Goal: Task Accomplishment & Management: Manage account settings

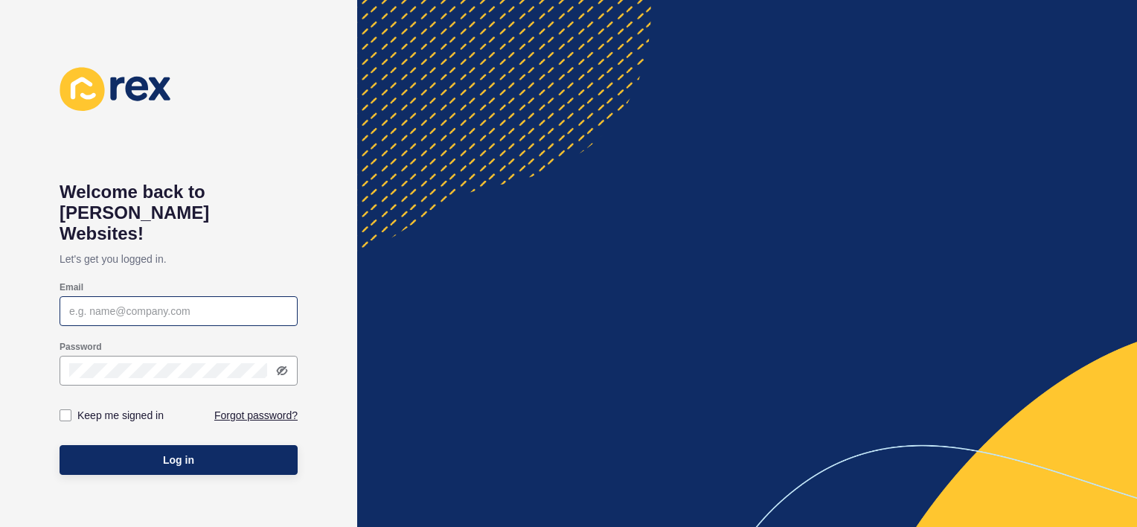
click at [179, 296] on div at bounding box center [179, 311] width 238 height 30
type input "[PERSON_NAME][EMAIL_ADDRESS][PERSON_NAME][DOMAIN_NAME]"
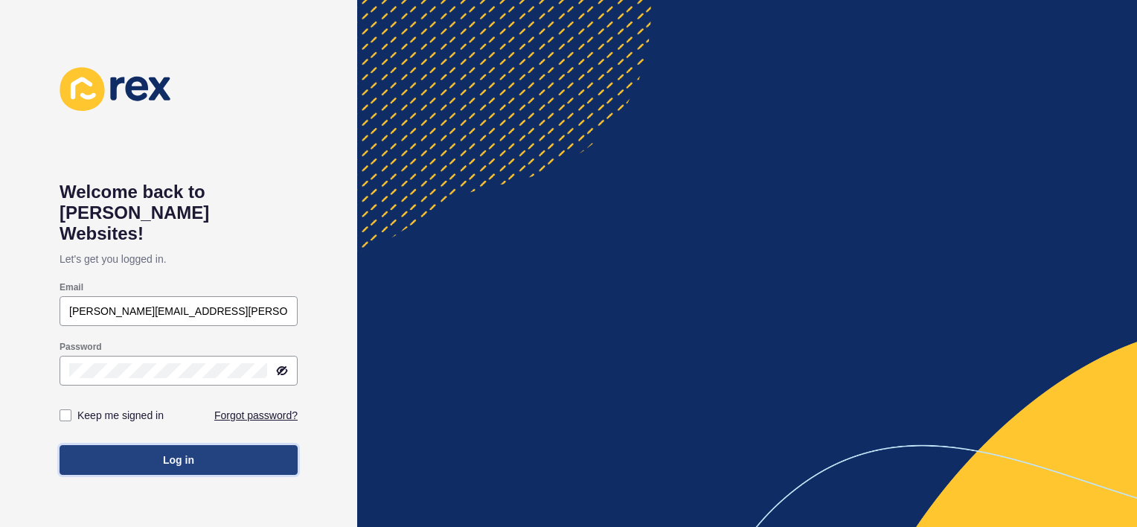
click at [199, 445] on button "Log in" at bounding box center [179, 460] width 238 height 30
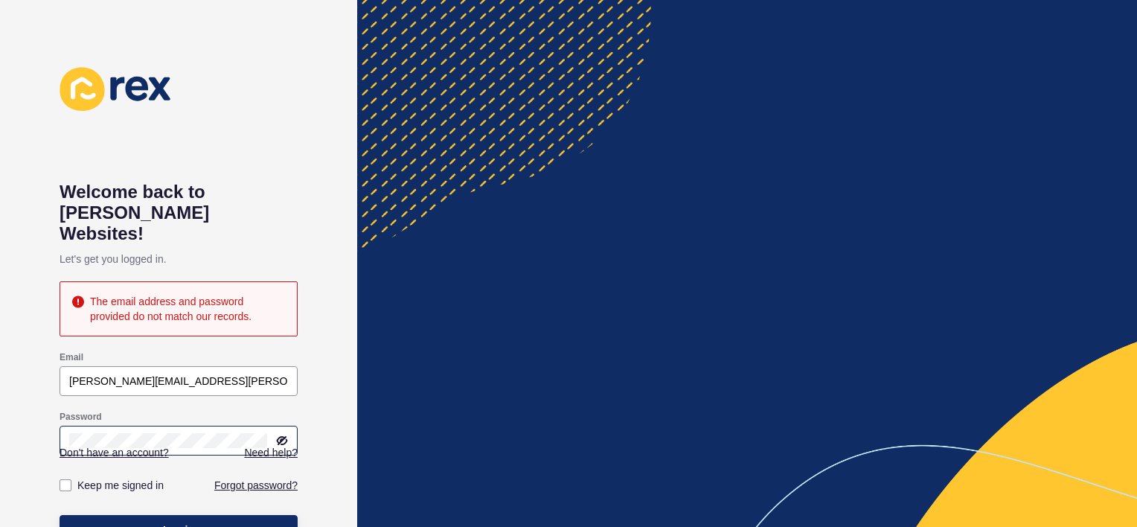
click at [287, 437] on icon at bounding box center [282, 440] width 9 height 7
click at [208, 515] on button "Log in" at bounding box center [179, 530] width 238 height 30
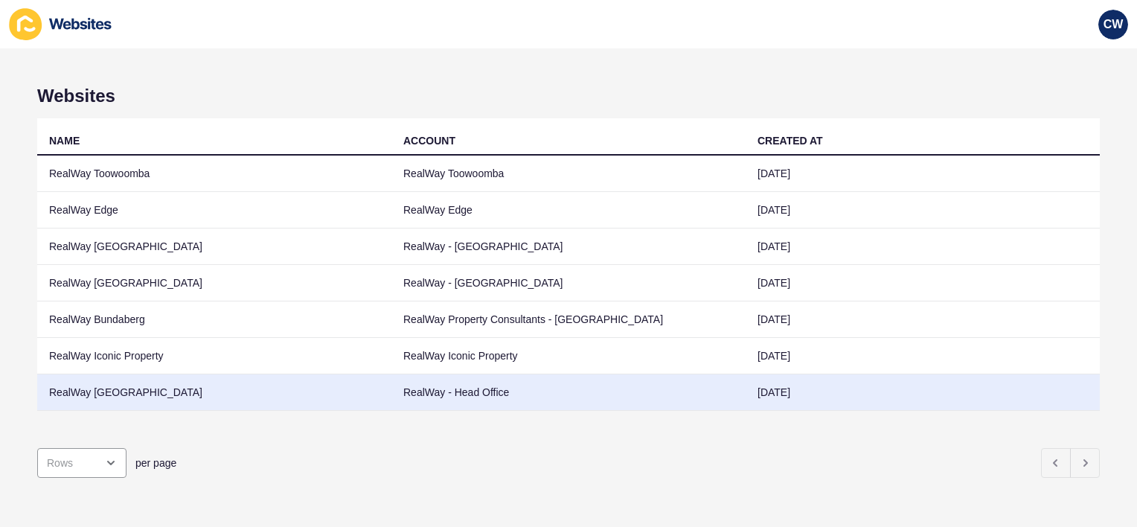
click at [144, 390] on td "RealWay [GEOGRAPHIC_DATA]" at bounding box center [214, 392] width 354 height 36
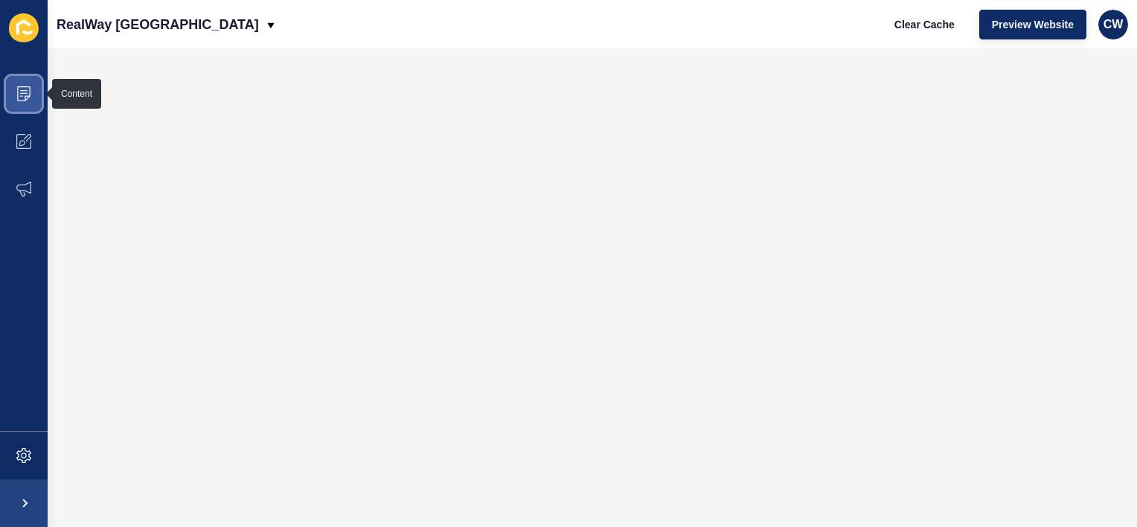
click at [21, 89] on icon at bounding box center [23, 93] width 15 height 15
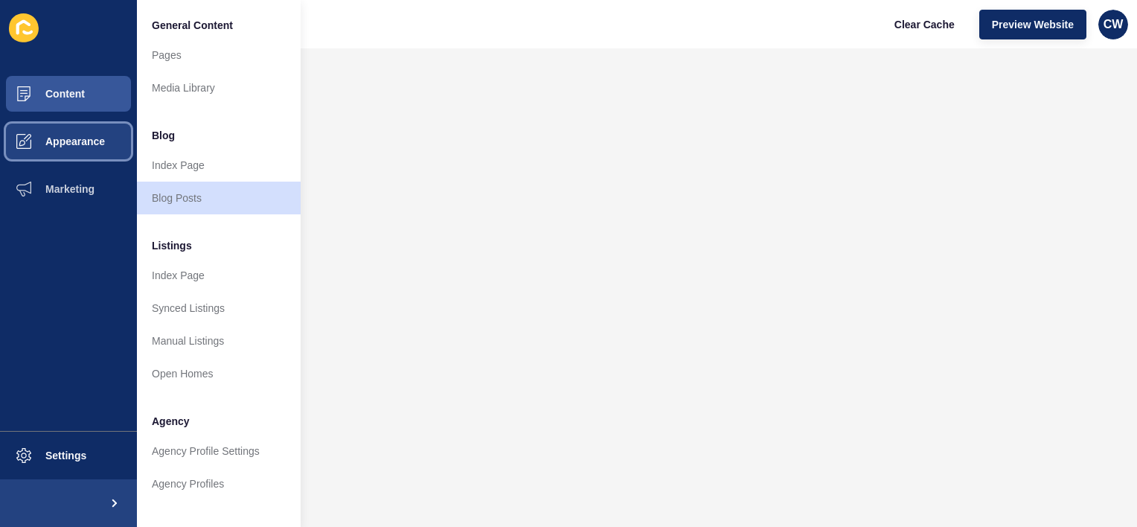
click at [98, 132] on button "Appearance" at bounding box center [68, 142] width 137 height 48
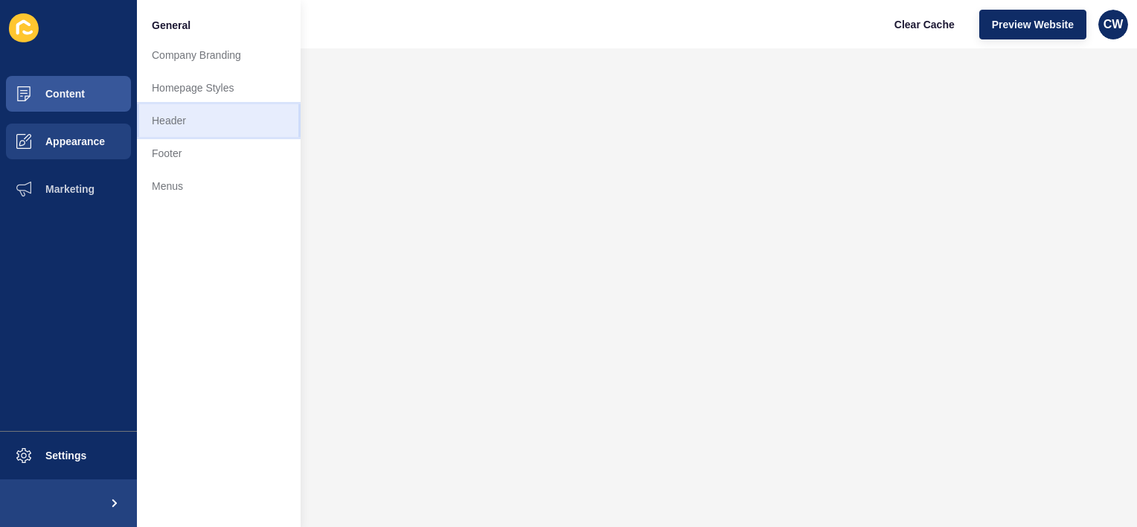
click at [176, 116] on link "Header" at bounding box center [219, 120] width 164 height 33
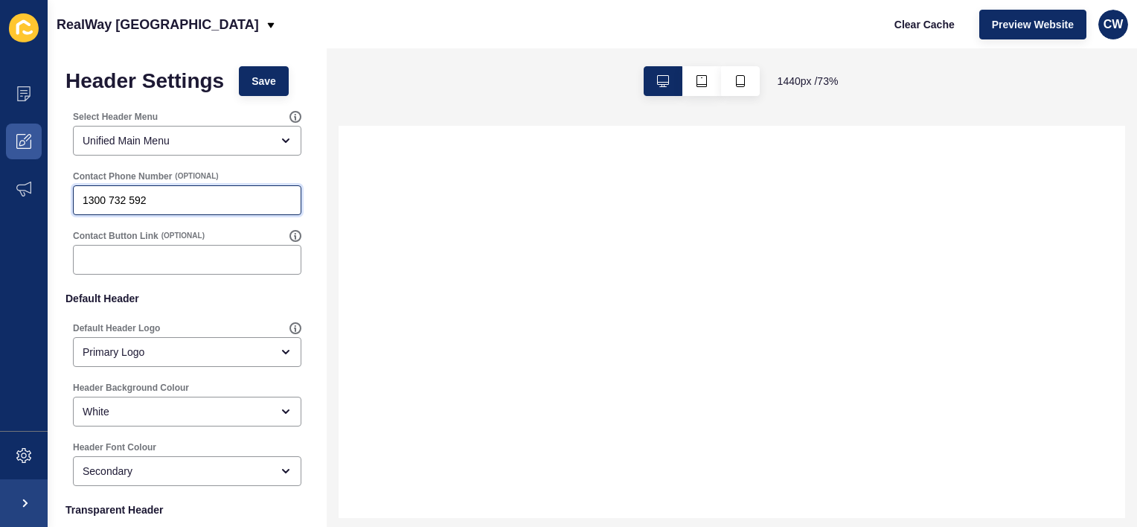
click at [221, 196] on input "1300 732 592" at bounding box center [187, 200] width 209 height 15
select select
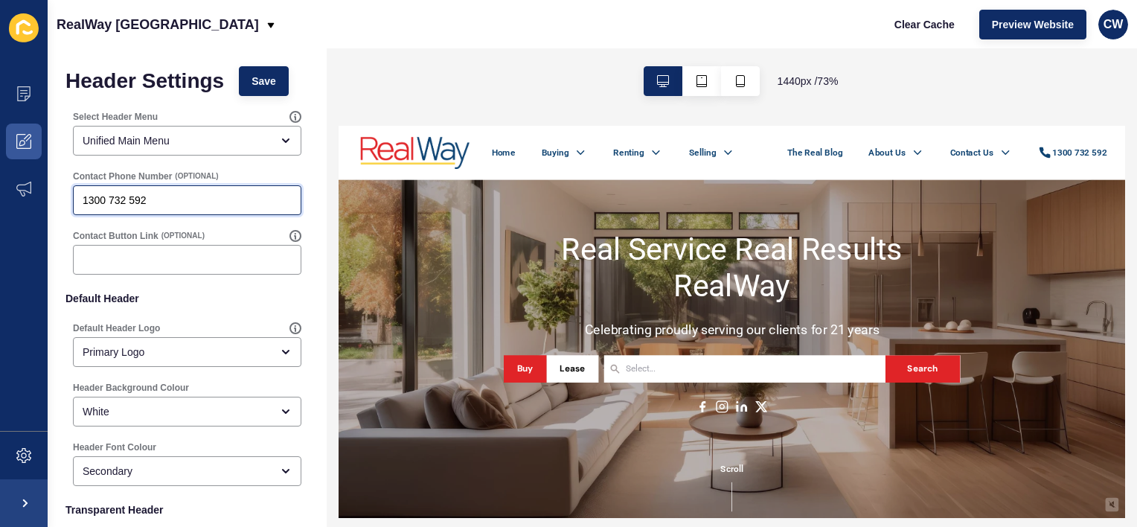
drag, startPoint x: 173, startPoint y: 196, endPoint x: -3, endPoint y: 215, distance: 177.4
click at [0, 215] on html "Content Appearance Marketing Settings RealWay [GEOGRAPHIC_DATA] Clear Cache Pre…" at bounding box center [568, 263] width 1137 height 527
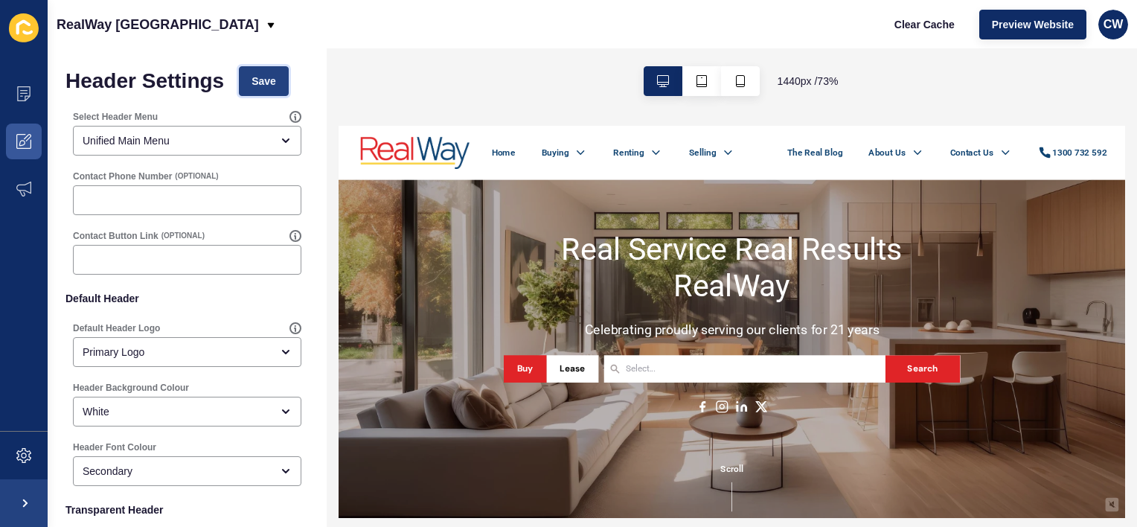
click at [263, 76] on span "Save" at bounding box center [264, 81] width 25 height 15
click at [930, 23] on span "Clear Cache" at bounding box center [925, 24] width 60 height 15
click at [253, 80] on span "Save" at bounding box center [264, 81] width 25 height 15
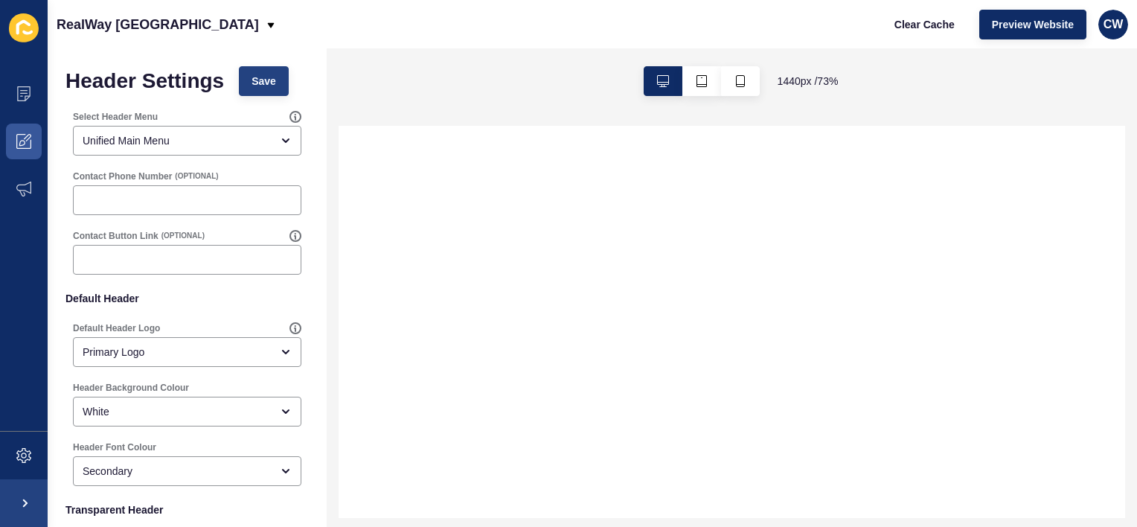
select select
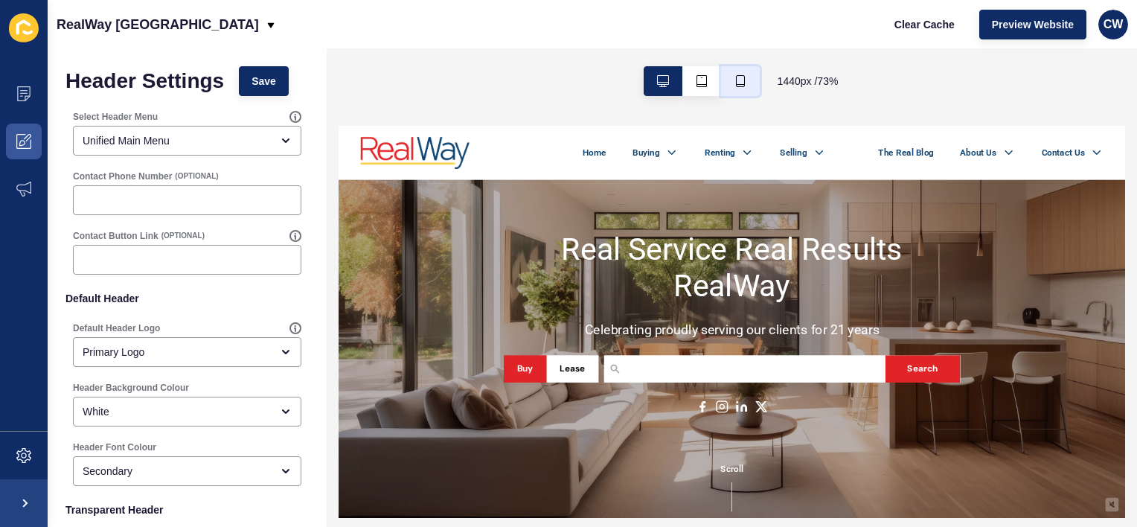
click at [741, 84] on icon "button" at bounding box center [740, 81] width 9 height 12
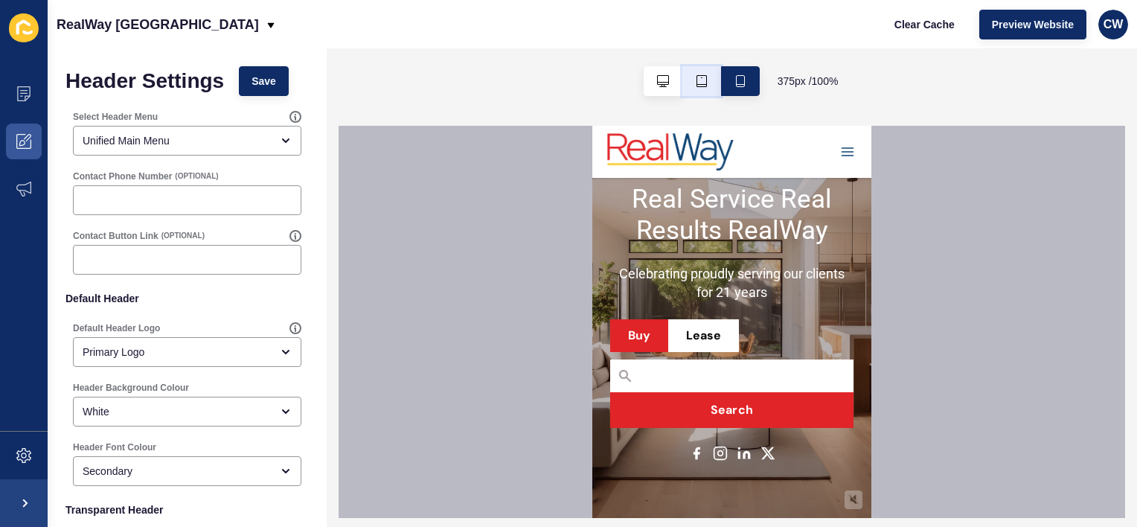
click at [691, 74] on button "button" at bounding box center [701, 81] width 39 height 30
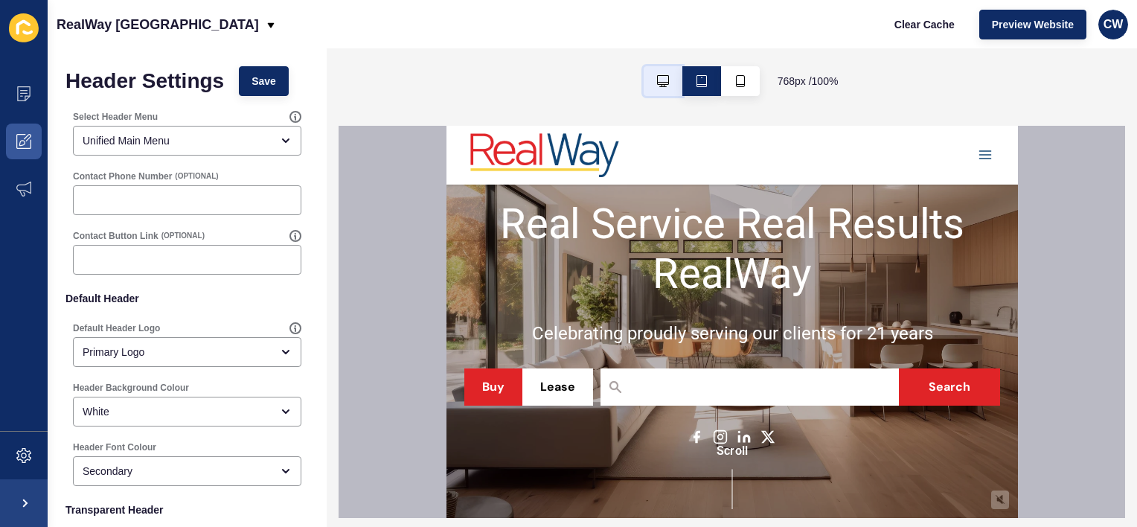
click at [658, 80] on icon "button" at bounding box center [663, 81] width 12 height 12
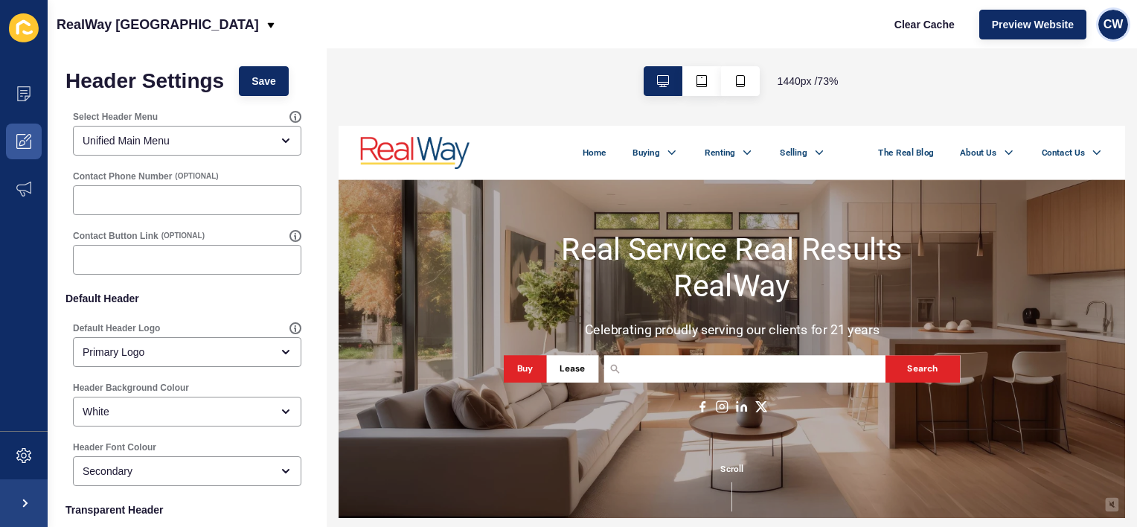
click at [1110, 36] on div "CW" at bounding box center [1114, 25] width 30 height 30
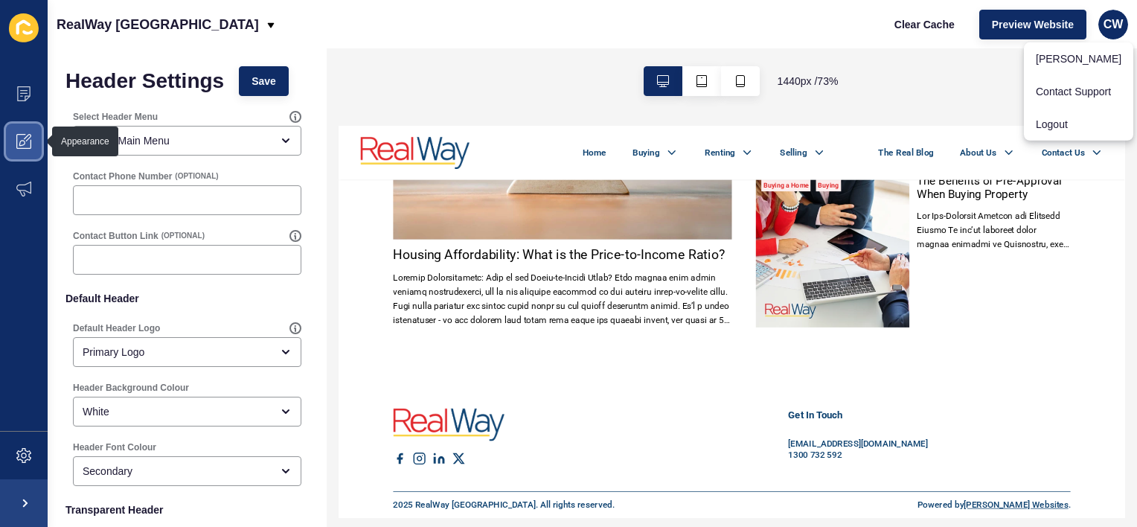
click at [21, 134] on icon at bounding box center [23, 141] width 15 height 15
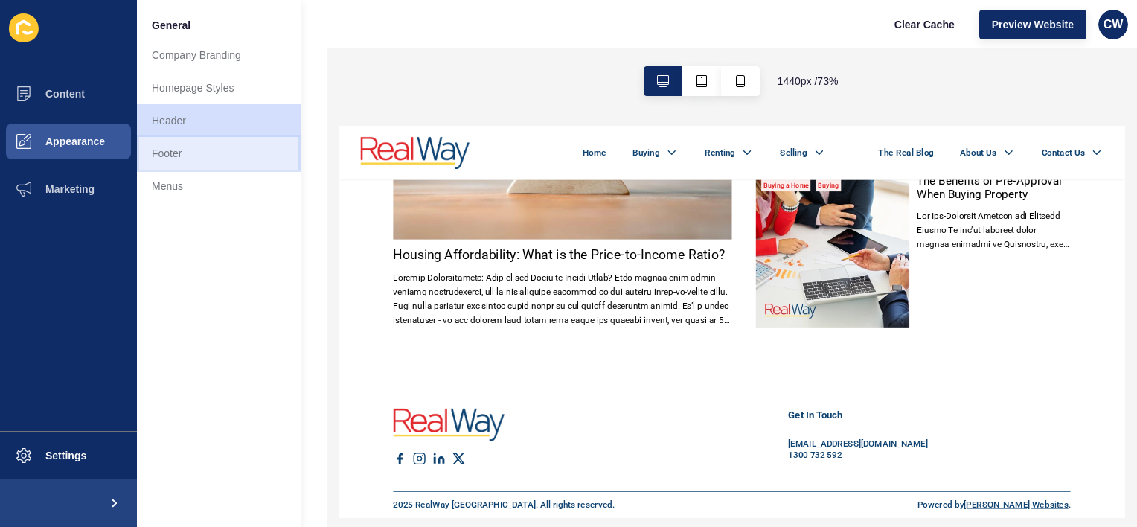
click at [188, 147] on link "Footer" at bounding box center [219, 153] width 164 height 33
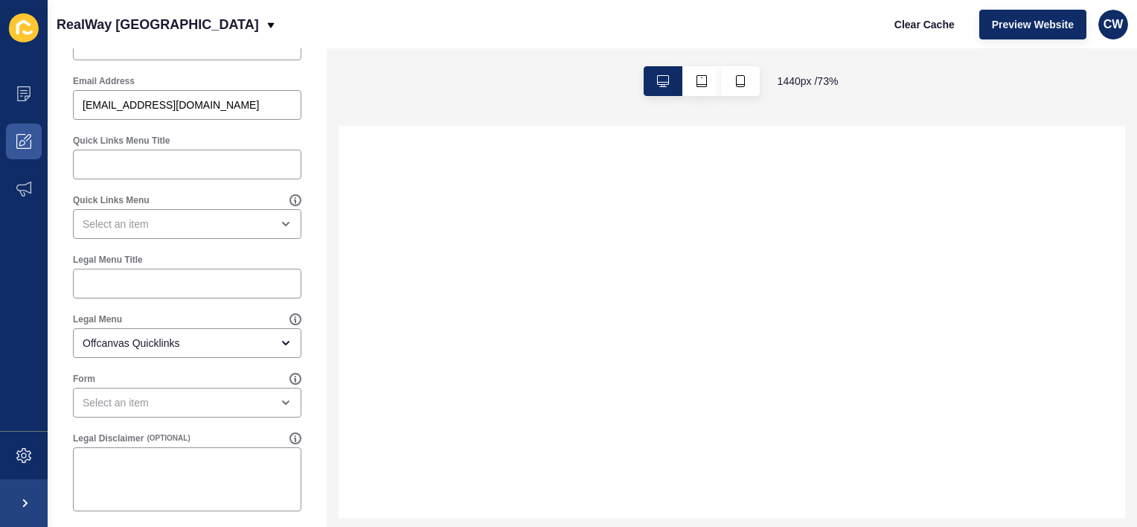
scroll to position [842, 0]
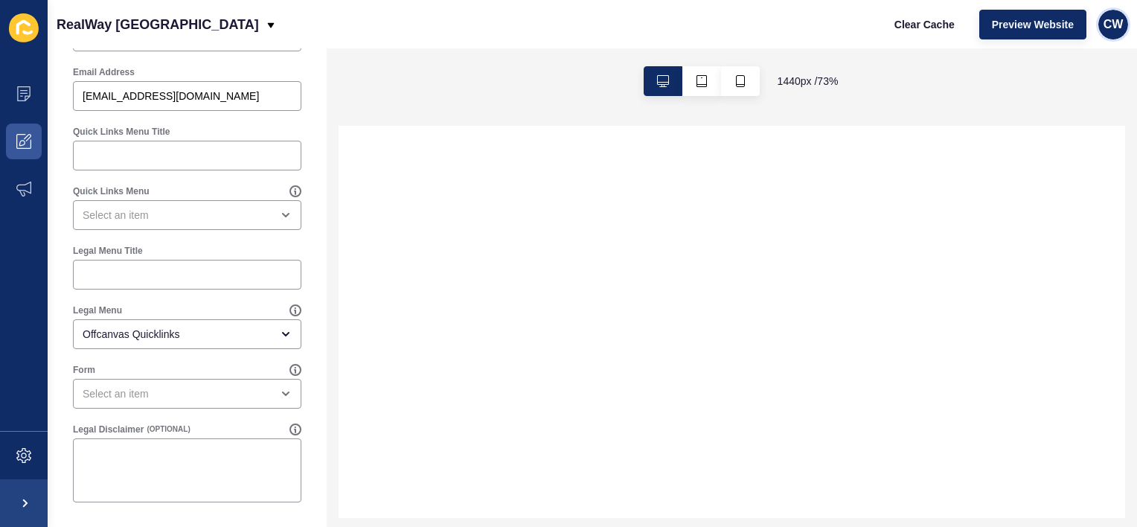
click at [1112, 18] on span "CW" at bounding box center [1114, 24] width 20 height 15
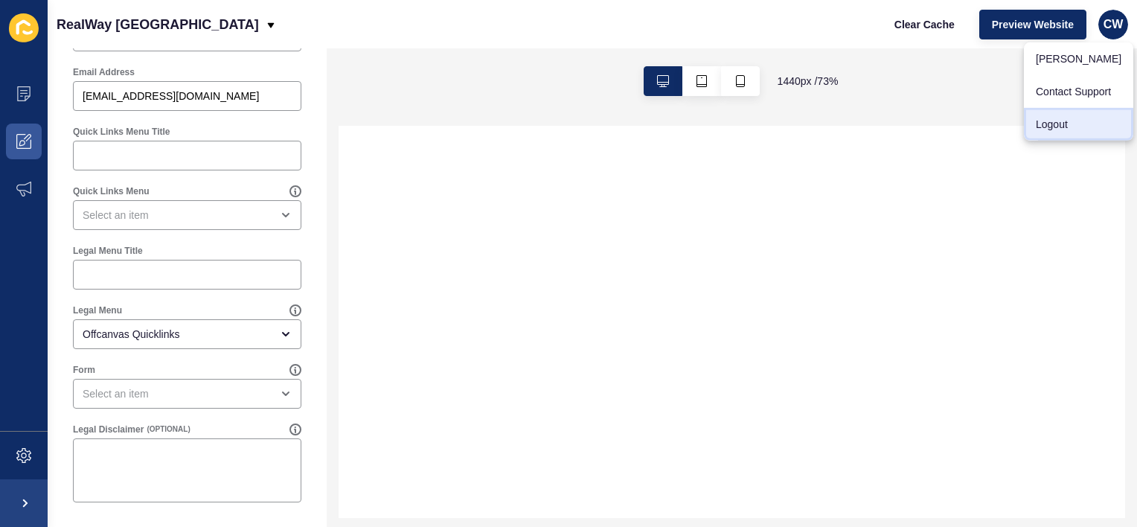
click at [1064, 125] on link "Logout" at bounding box center [1078, 124] width 109 height 33
